Goal: Information Seeking & Learning: Learn about a topic

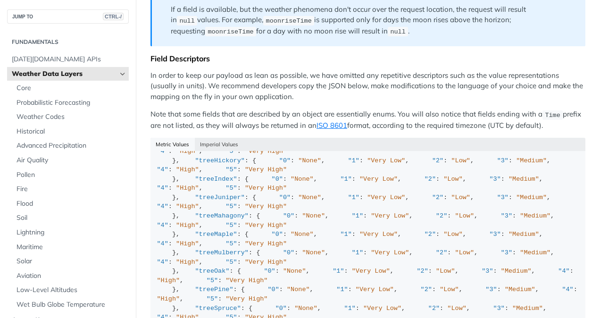
scroll to position [490, 0]
drag, startPoint x: 205, startPoint y: 208, endPoint x: 174, endPoint y: 208, distance: 31.6
copy span "moonPhase"
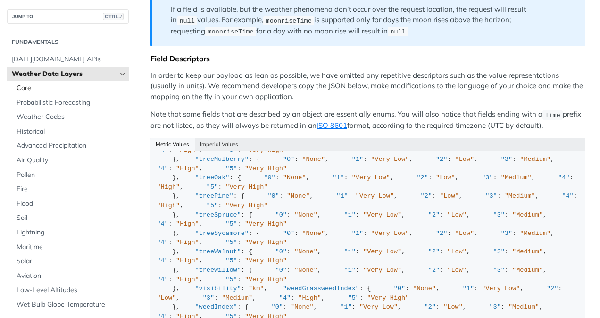
click at [101, 89] on span "Core" at bounding box center [72, 88] width 110 height 9
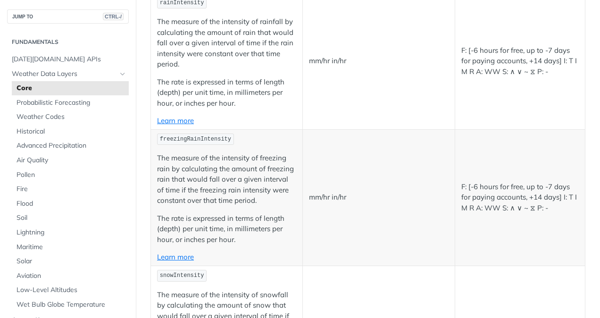
scroll to position [1070, 0]
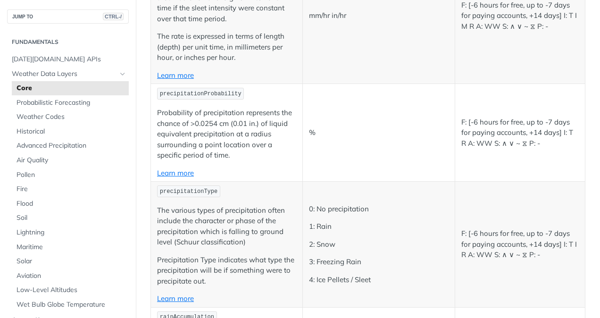
scroll to position [1524, 0]
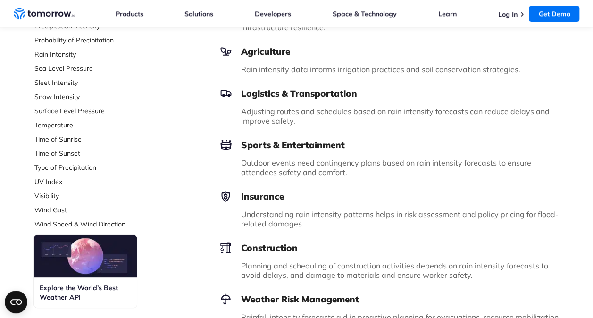
scroll to position [354, 0]
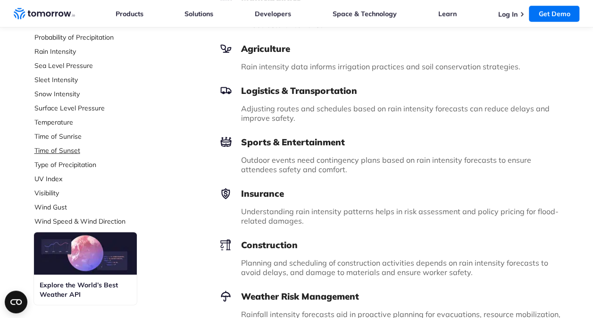
click at [53, 150] on link "Time of Sunset" at bounding box center [96, 150] width 125 height 9
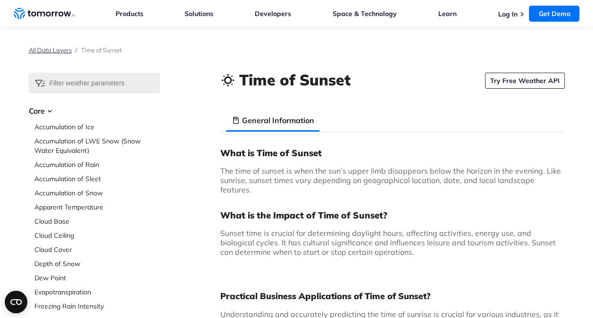
click at [37, 50] on link "All Data Layers" at bounding box center [50, 50] width 43 height 8
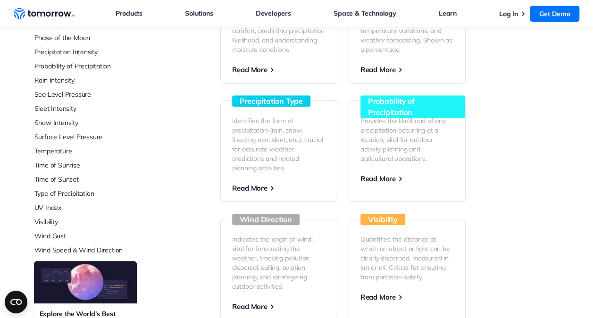
scroll to position [306, 0]
